Goal: Register for event/course

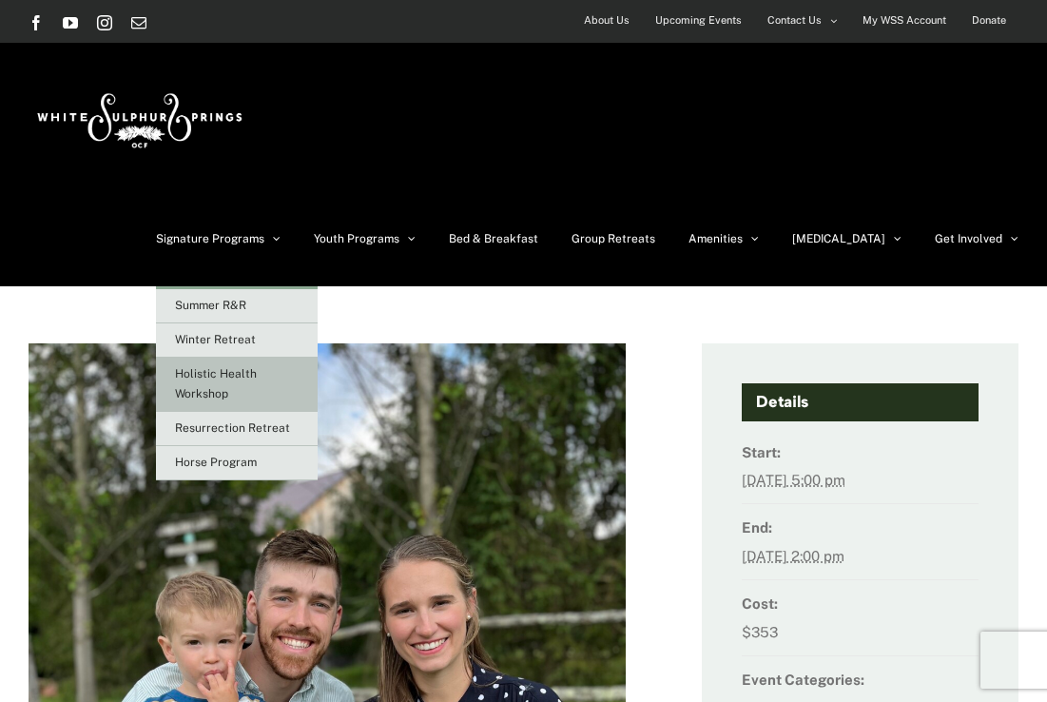
click at [298, 384] on link "Holistic Health Workshop" at bounding box center [237, 385] width 162 height 54
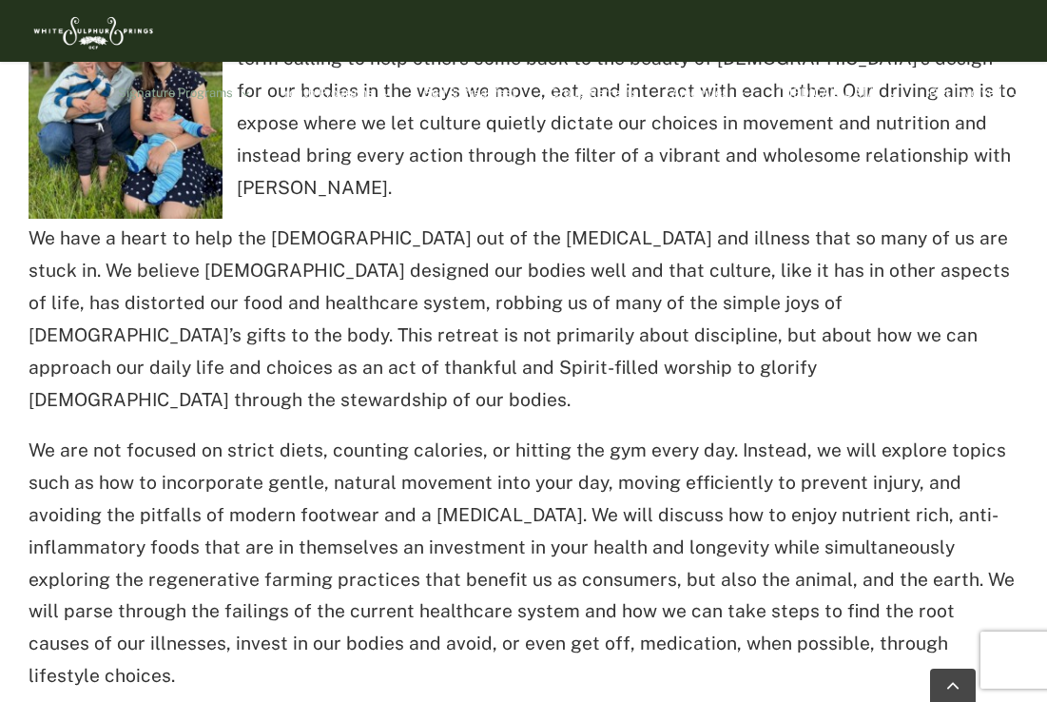
scroll to position [1018, 0]
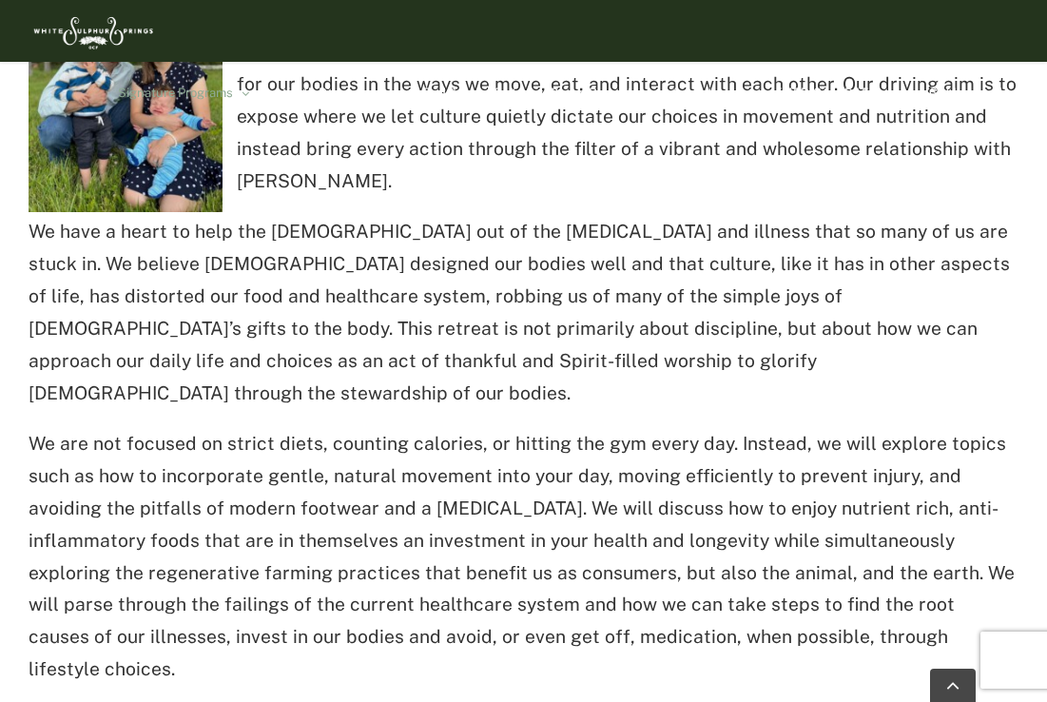
click at [668, 323] on p "We have a heart to help the [DEMOGRAPHIC_DATA] out of the [MEDICAL_DATA] and il…" at bounding box center [524, 312] width 990 height 193
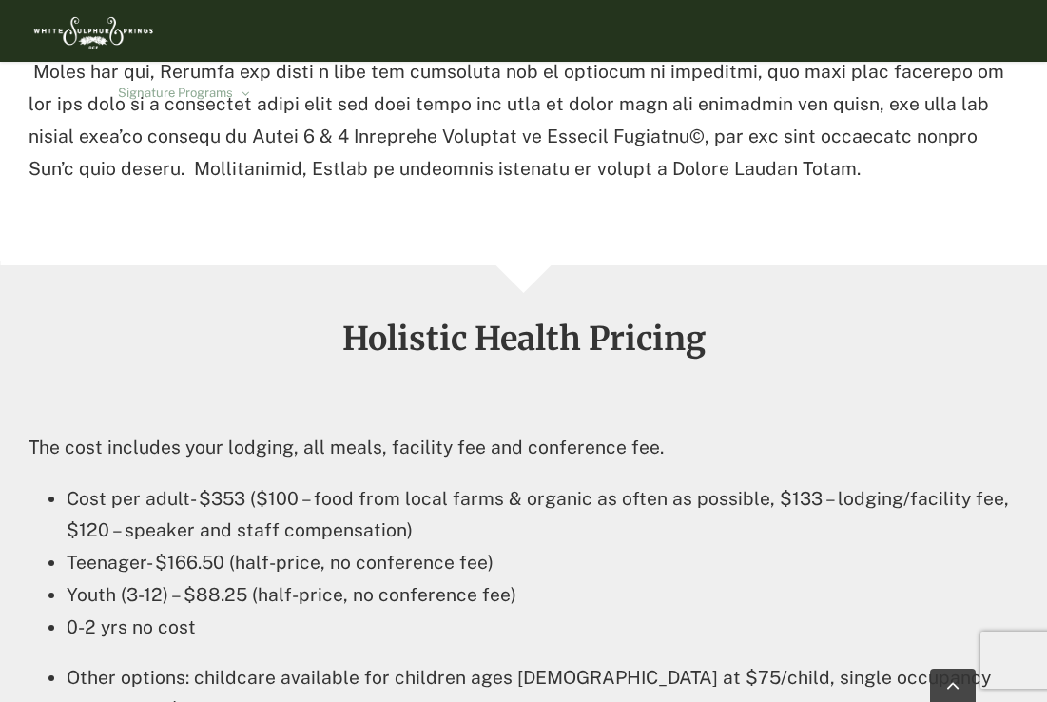
scroll to position [3095, 0]
